Goal: Task Accomplishment & Management: Use online tool/utility

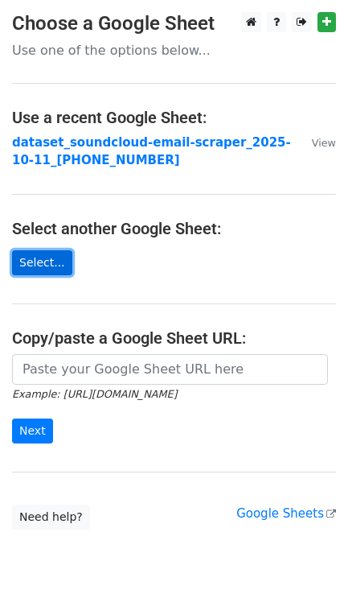
click at [38, 266] on link "Select..." at bounding box center [42, 262] width 60 height 25
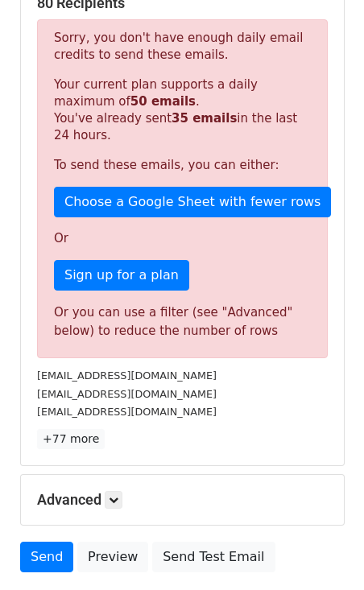
scroll to position [355, 0]
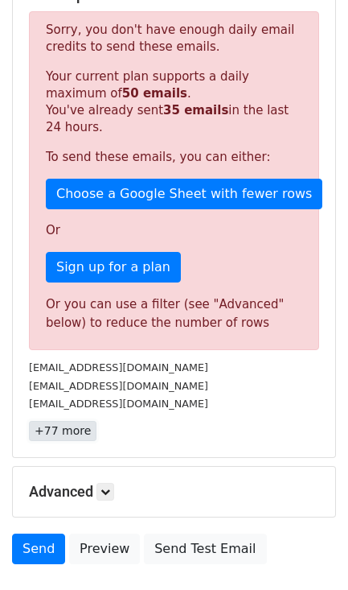
click at [73, 423] on link "+77 more" at bounding box center [63, 431] width 68 height 20
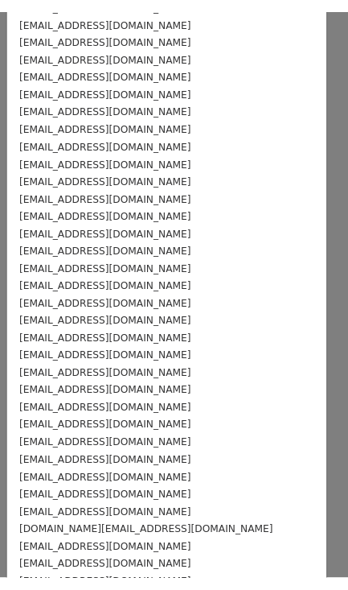
scroll to position [1028, 0]
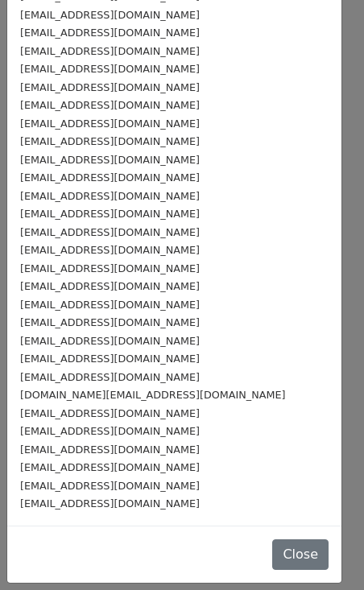
drag, startPoint x: 16, startPoint y: 189, endPoint x: 224, endPoint y: 521, distance: 391.1
click at [239, 508] on div "orstforsocialjustice2025@gmail.com" at bounding box center [174, 503] width 308 height 19
click at [291, 557] on button "Close" at bounding box center [300, 554] width 56 height 31
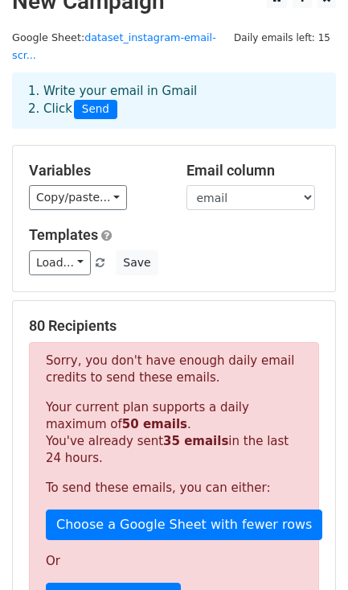
scroll to position [0, 0]
